Goal: Use online tool/utility: Use online tool/utility

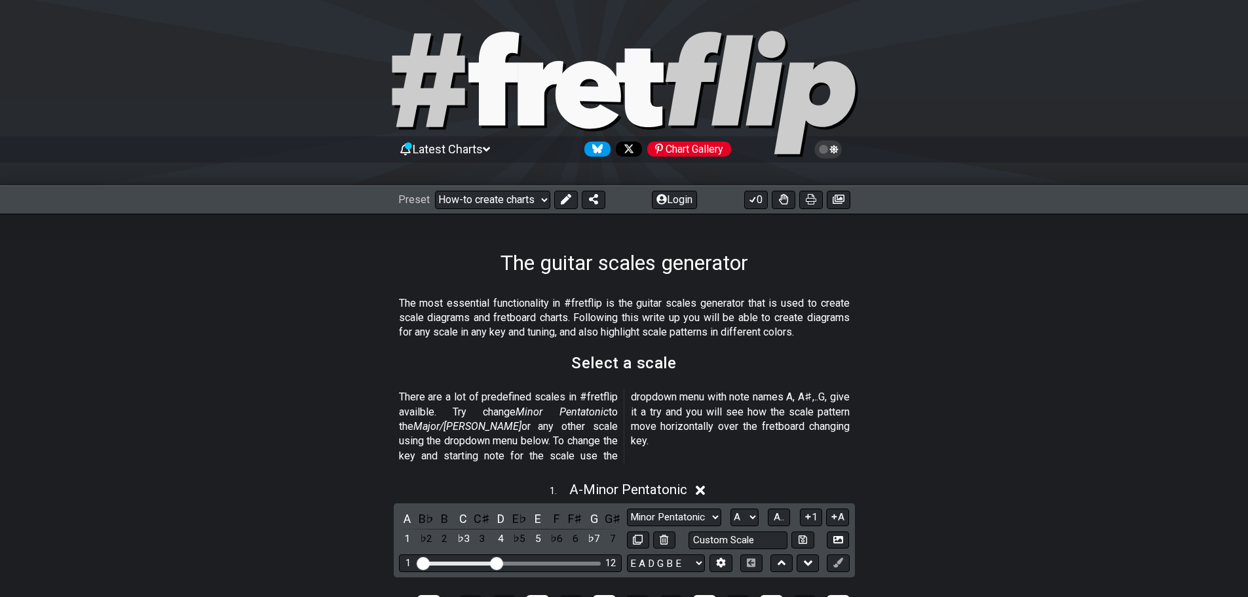
scroll to position [196, 0]
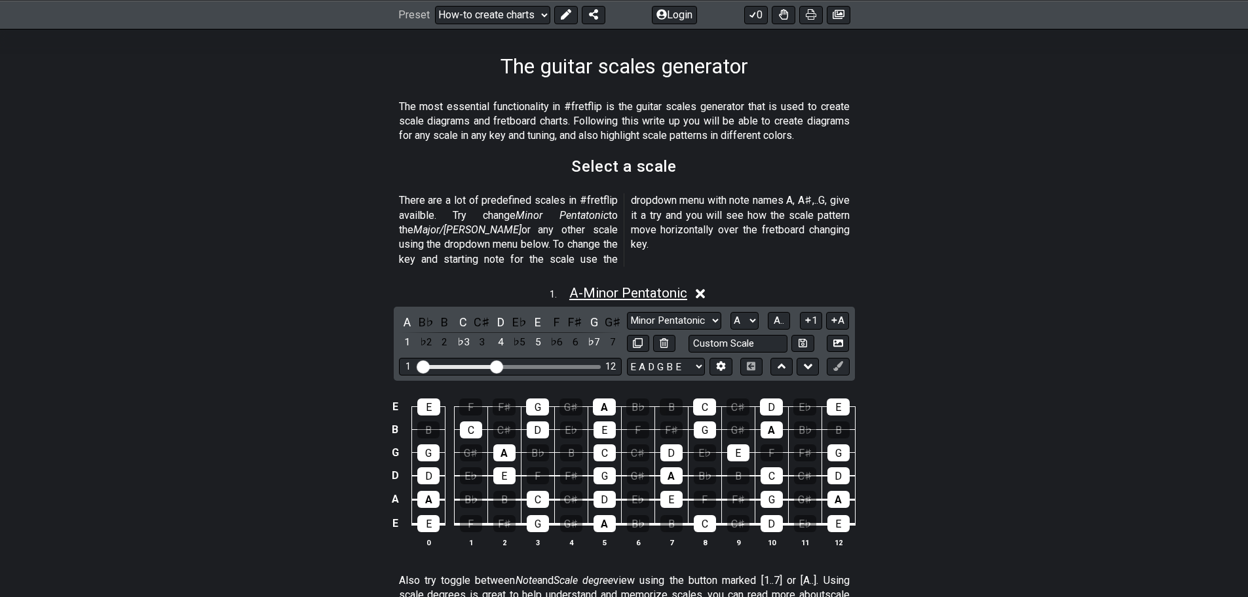
click at [598, 285] on span "A - Minor Pentatonic" at bounding box center [628, 293] width 118 height 16
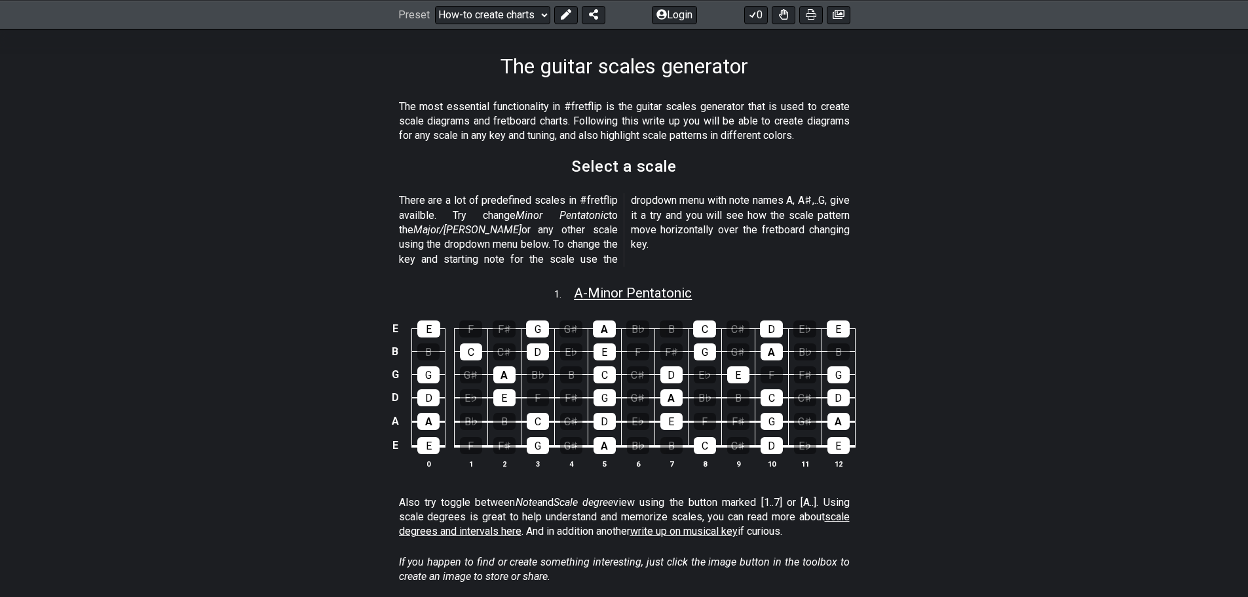
click at [598, 285] on span "A - Minor Pentatonic" at bounding box center [633, 293] width 118 height 16
select select "A"
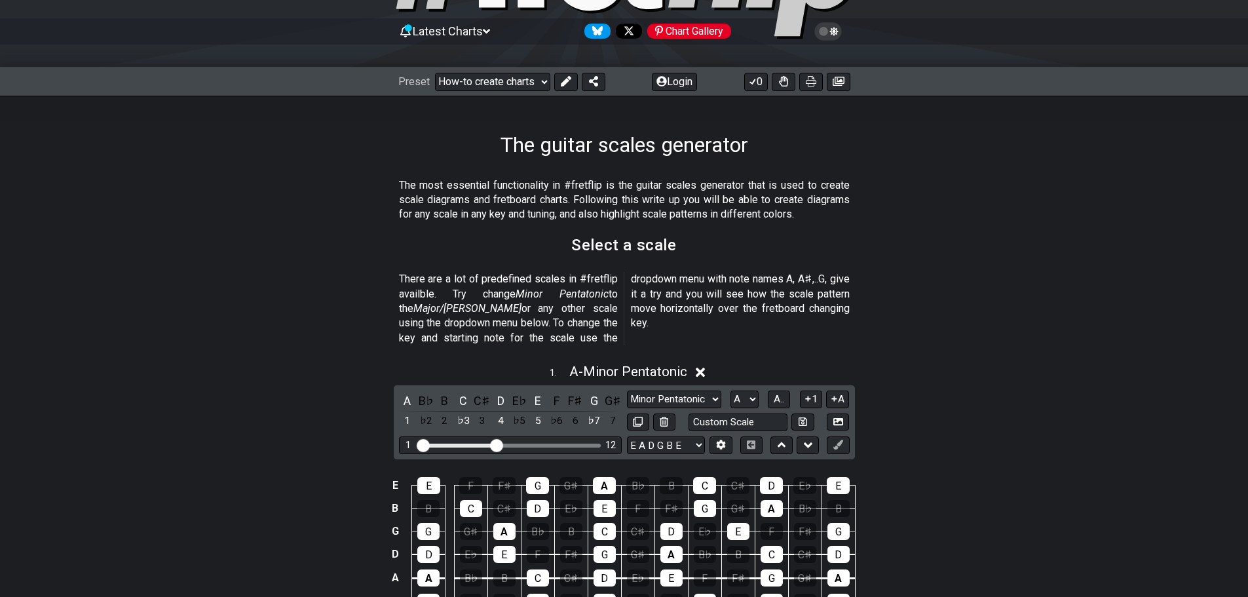
scroll to position [131, 0]
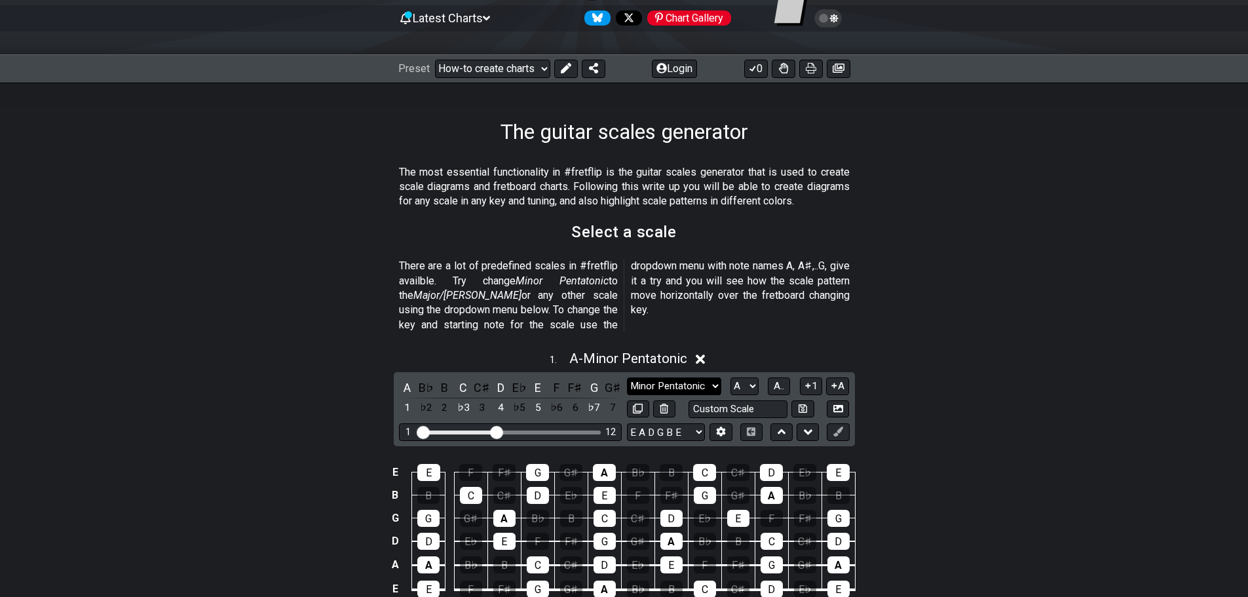
click at [715, 377] on select "Minor Pentatonic New Scale Minor Pentatonic Major Pentatonic Minor Blues Major …" at bounding box center [674, 386] width 94 height 18
select select "Whole-Tone"
click at [627, 377] on select "Minor Pentatonic New Scale Minor Pentatonic Major Pentatonic Minor Blues Major …" at bounding box center [674, 386] width 94 height 18
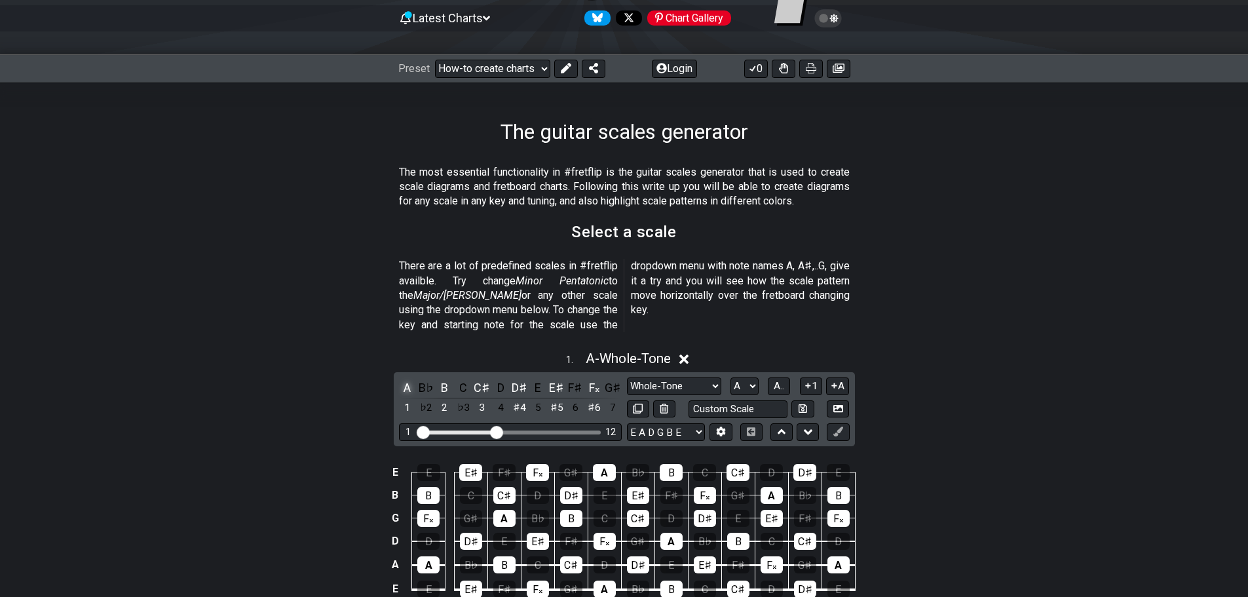
click at [407, 379] on div "A" at bounding box center [407, 388] width 17 height 18
click at [588, 350] on span "A - Unsaved Scale" at bounding box center [628, 358] width 102 height 16
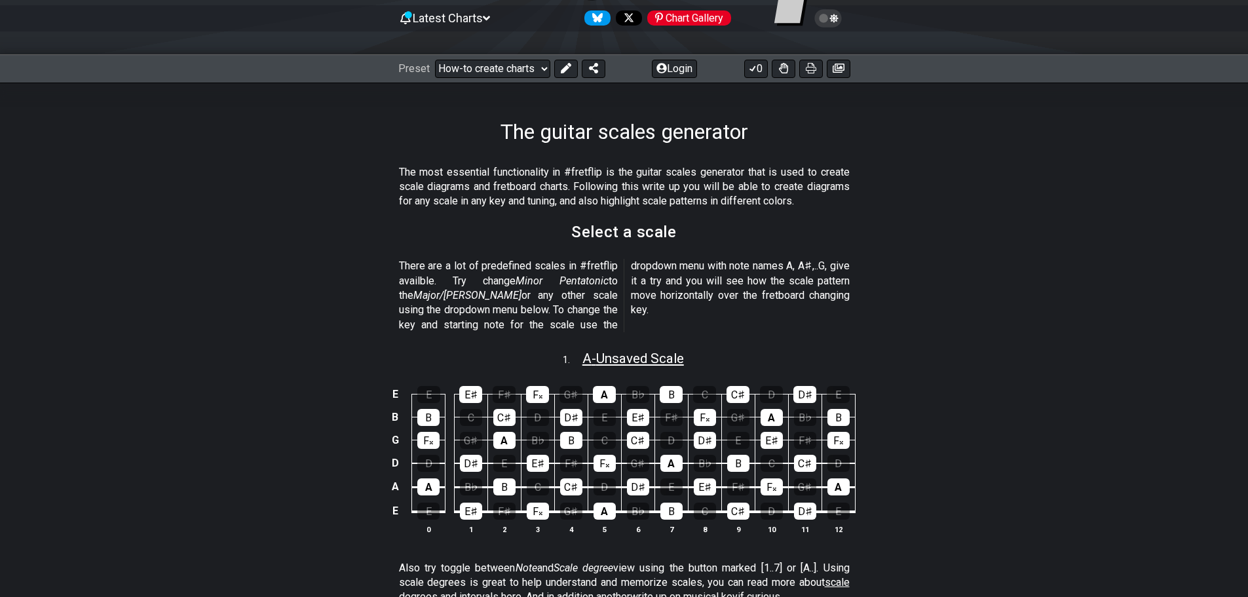
click at [584, 350] on span "A - Unsaved Scale" at bounding box center [633, 358] width 102 height 16
select select "Whole-Tone"
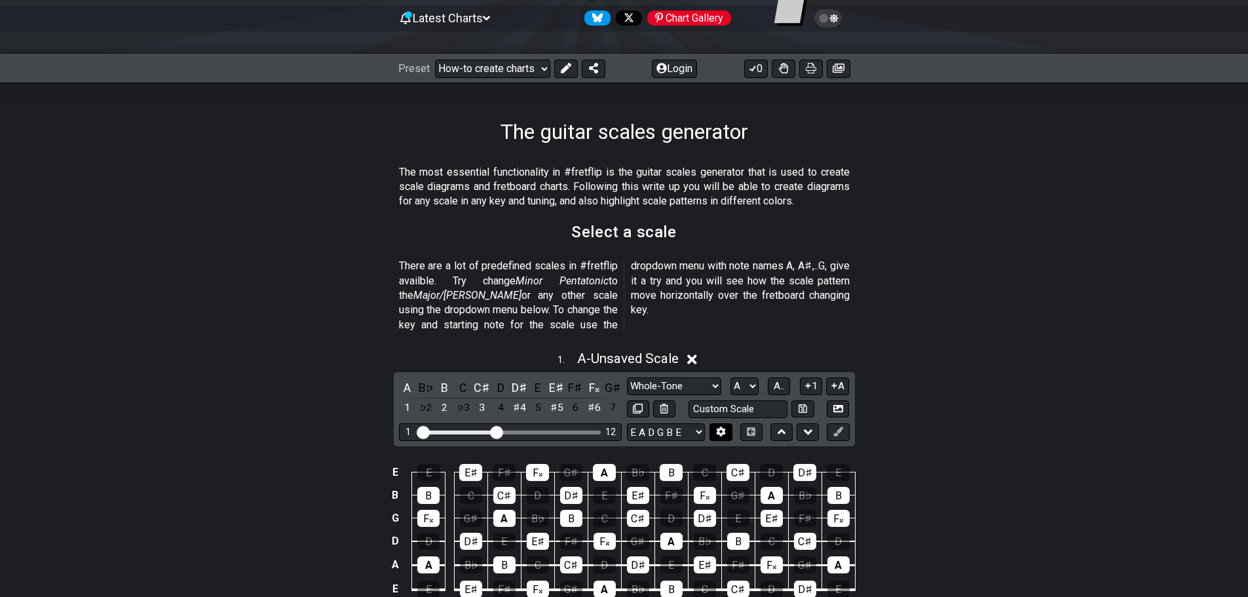
click at [716, 426] on icon at bounding box center [721, 431] width 10 height 10
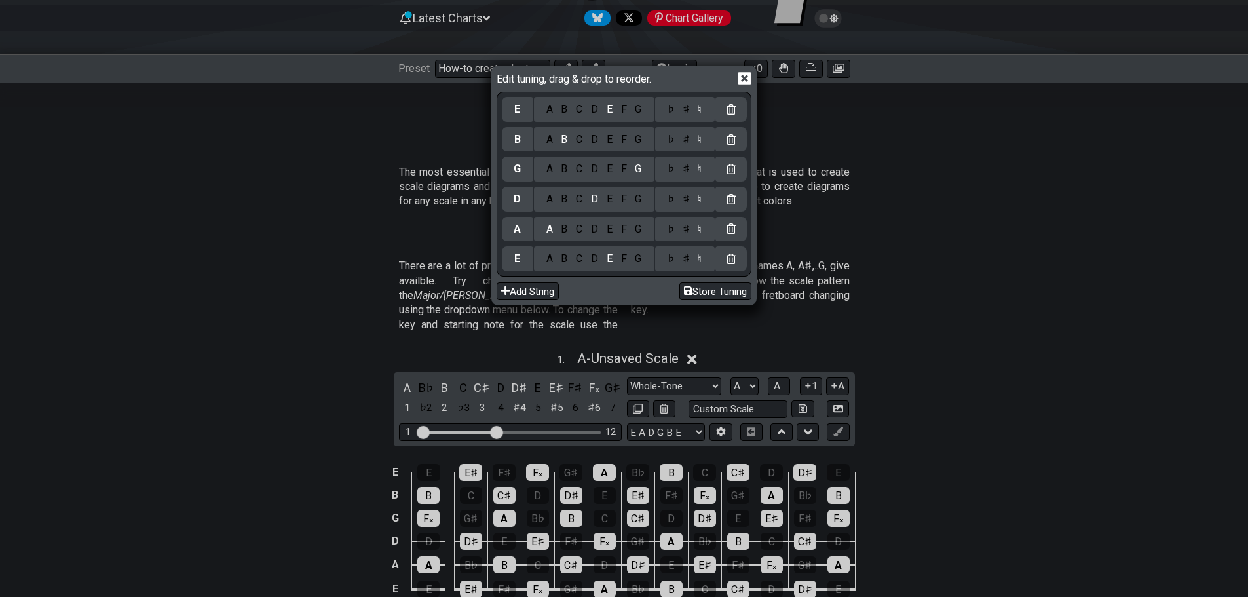
click at [743, 80] on icon at bounding box center [744, 78] width 14 height 14
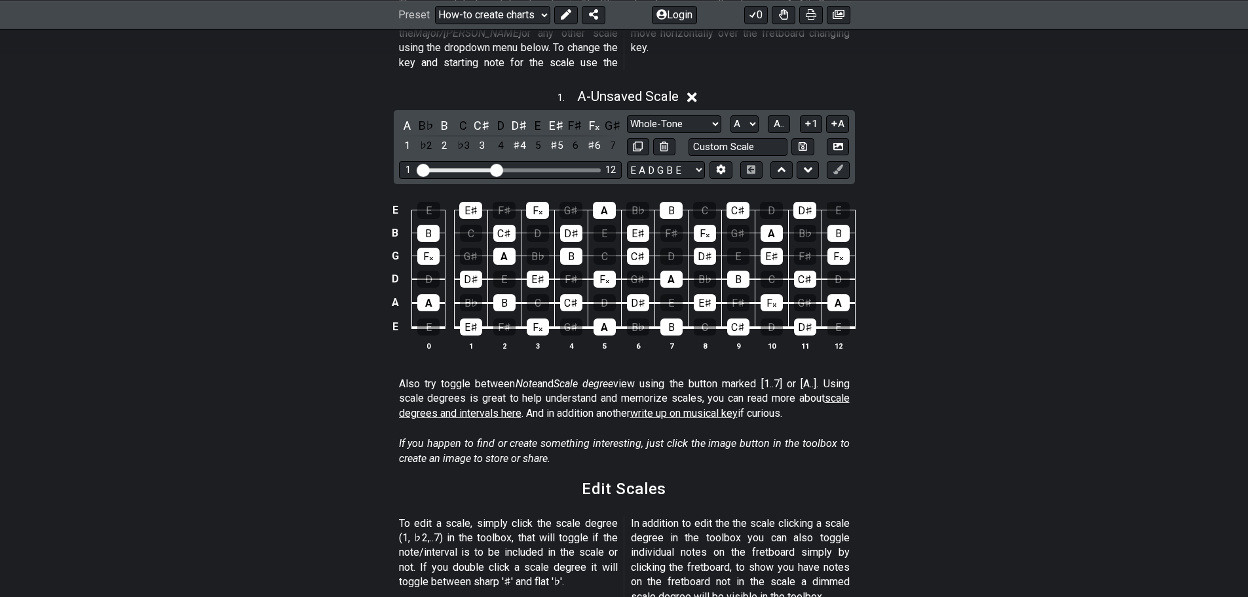
scroll to position [262, 0]
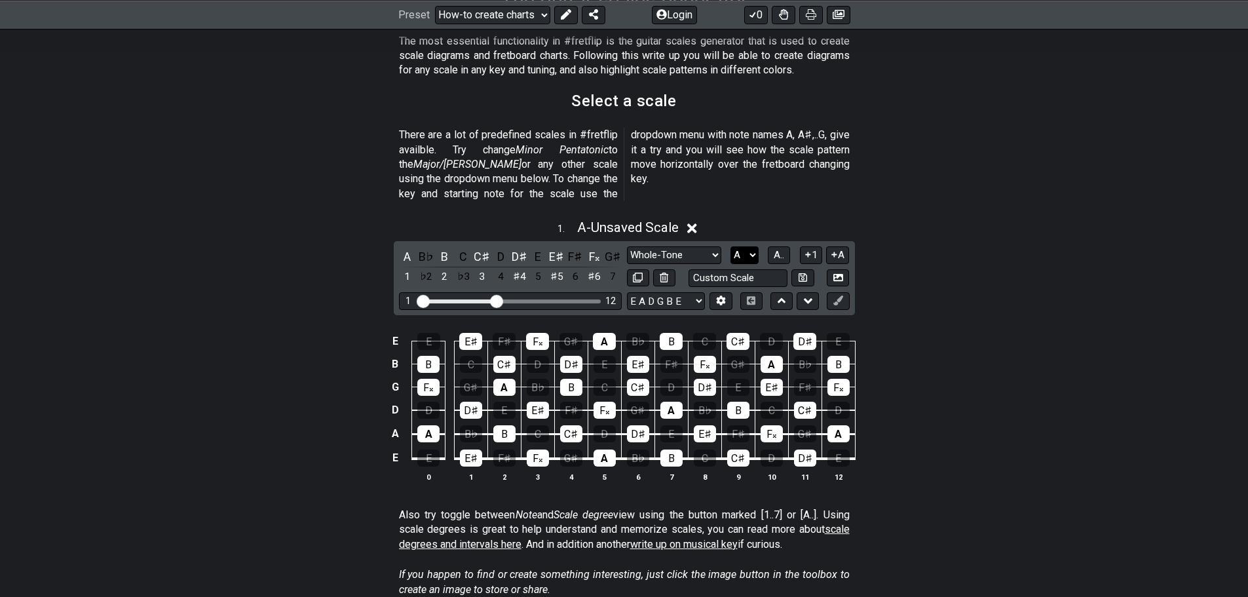
click at [745, 246] on select "A♭ A A♯ B♭ B C C♯ D♭ D D♯ E♭ E F F♯ G♭ G G♯" at bounding box center [744, 255] width 28 height 18
select select "G"
click at [730, 246] on select "A♭ A A♯ B♭ B C C♯ D♭ D D♯ E♭ E F F♯ G♭ G G♯" at bounding box center [744, 255] width 28 height 18
click at [663, 272] on icon at bounding box center [663, 277] width 9 height 10
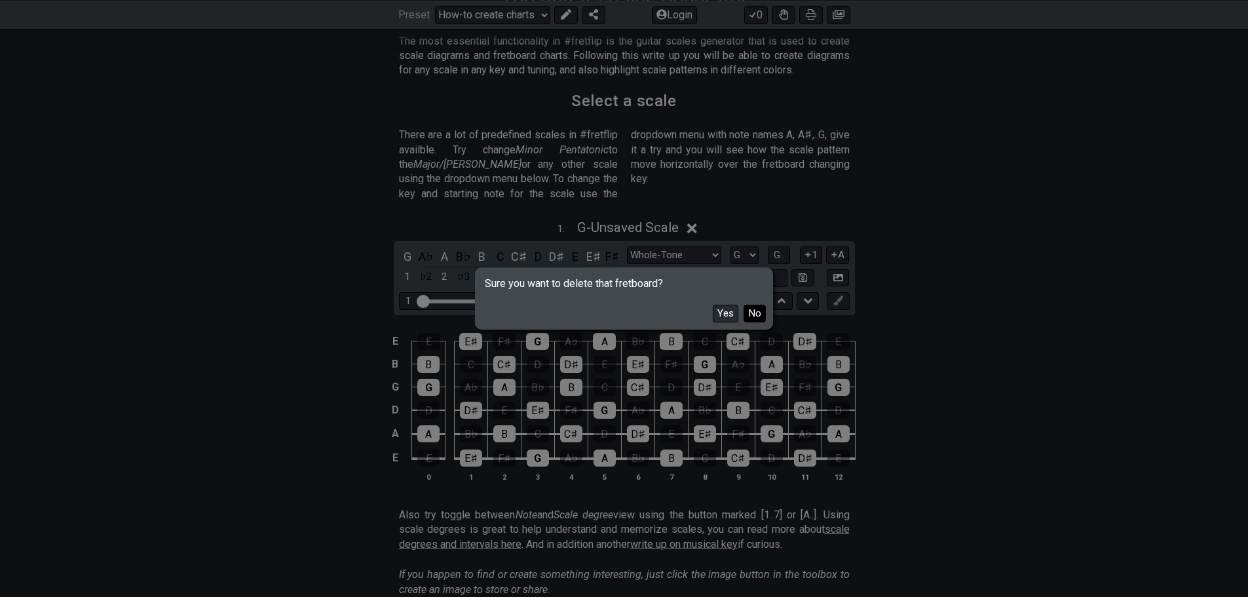
click at [756, 312] on button "No" at bounding box center [754, 314] width 22 height 18
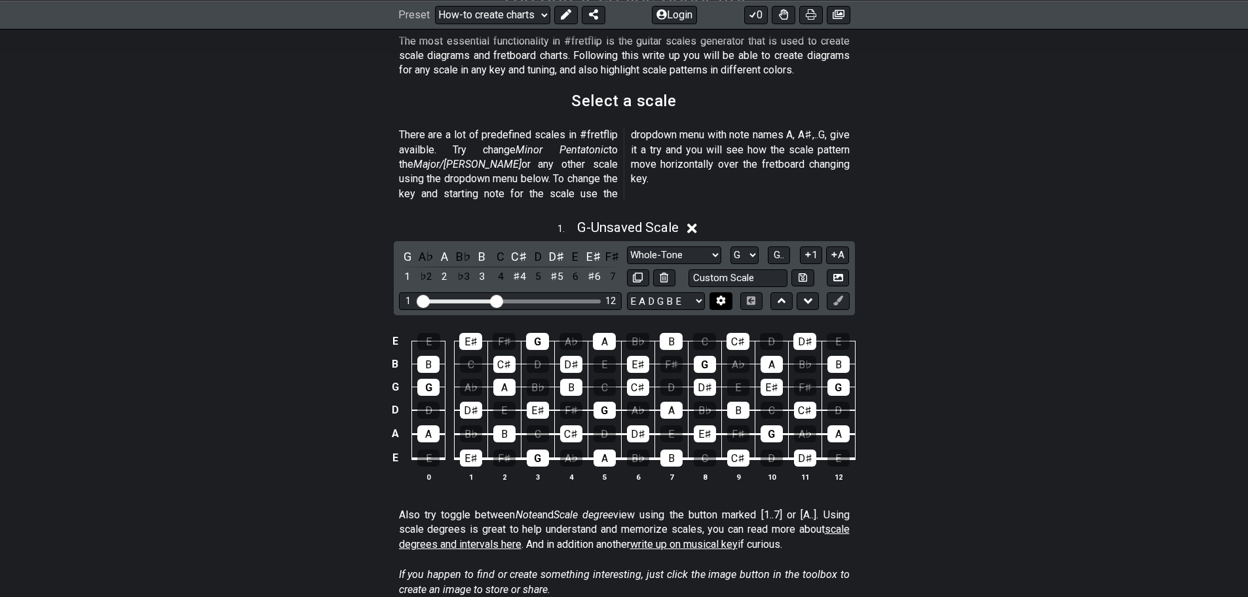
click at [721, 295] on icon at bounding box center [720, 300] width 9 height 10
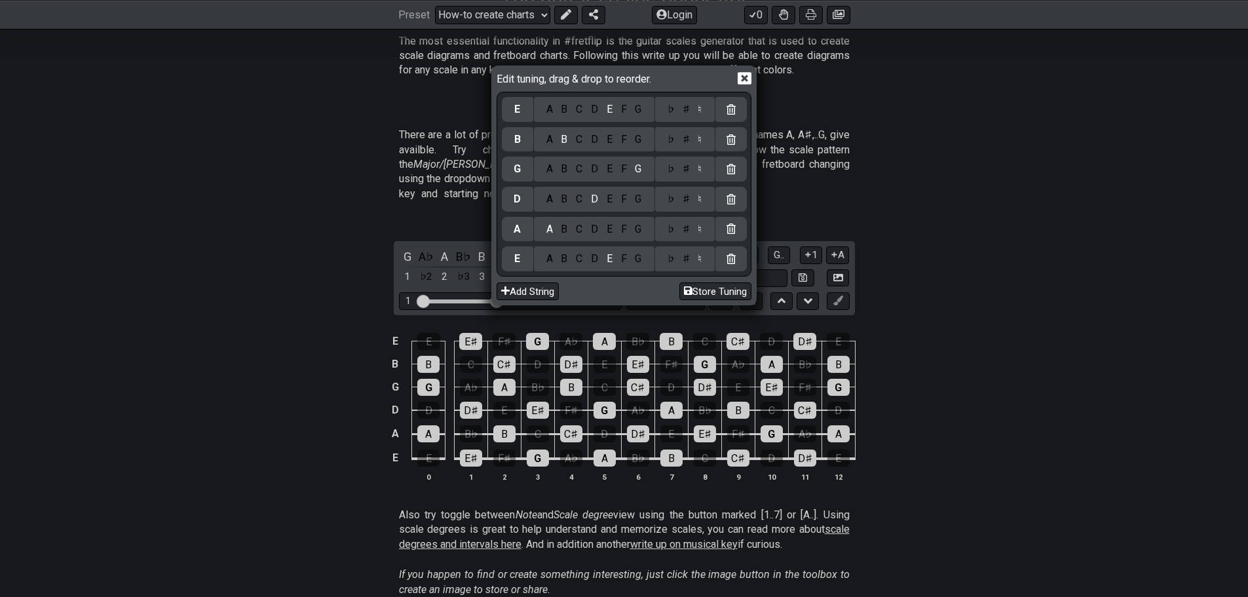
click at [741, 81] on icon at bounding box center [744, 78] width 14 height 14
